Goal: Task Accomplishment & Management: Manage account settings

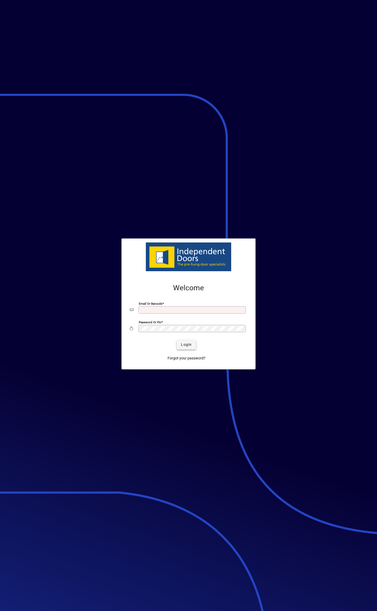
type input "**********"
click at [187, 342] on span "Login" at bounding box center [186, 344] width 11 height 5
